Goal: Information Seeking & Learning: Learn about a topic

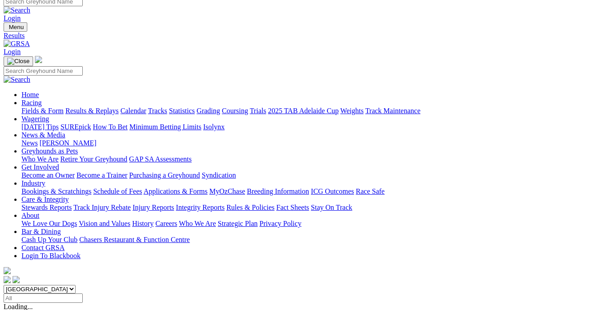
scroll to position [81, 0]
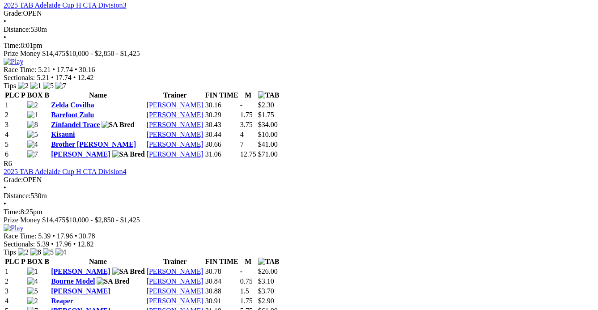
scroll to position [1342, 0]
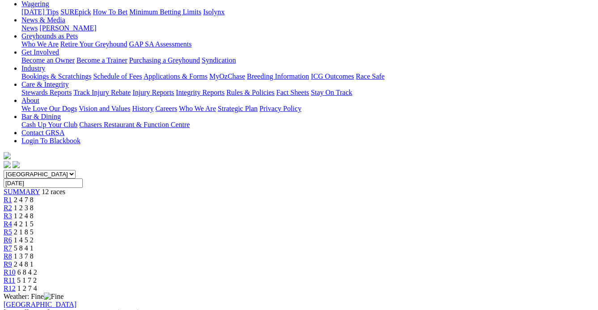
scroll to position [0, 0]
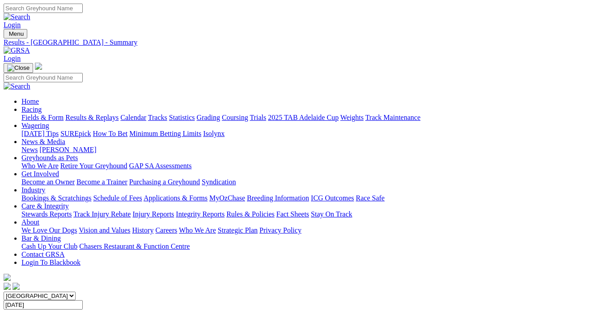
click at [42, 114] on link "Fields & Form" at bounding box center [42, 118] width 42 height 8
click at [31, 114] on link "Fields & Form" at bounding box center [42, 118] width 42 height 8
click at [146, 114] on link "Calendar" at bounding box center [133, 118] width 26 height 8
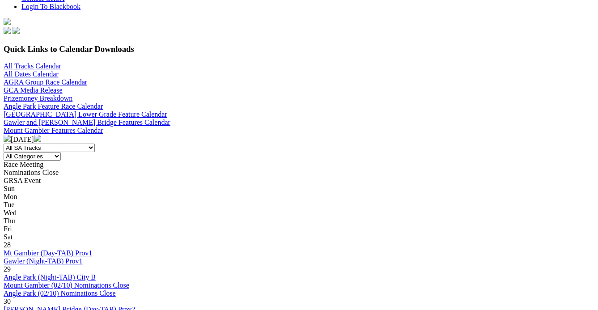
scroll to position [244, 0]
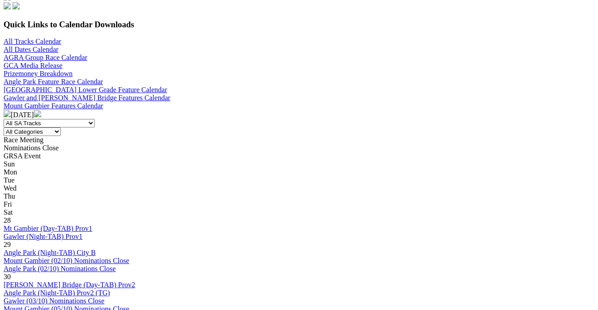
scroll to position [366, 0]
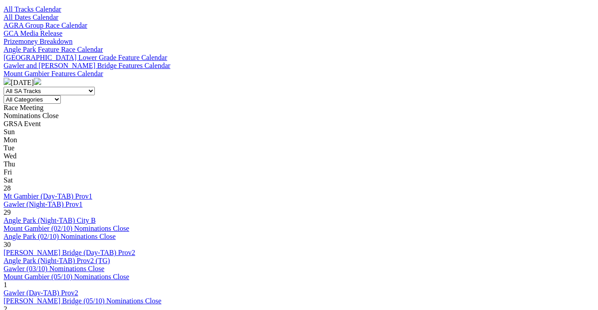
scroll to position [325, 0]
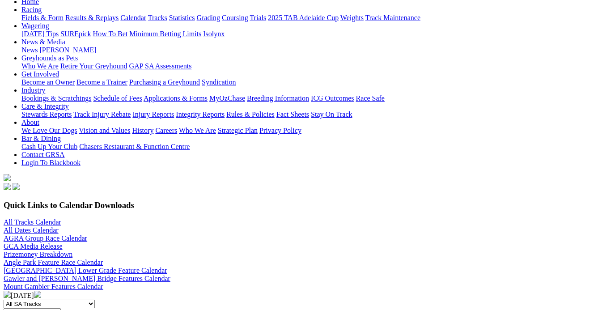
scroll to position [0, 115]
